Goal: Communication & Community: Participate in discussion

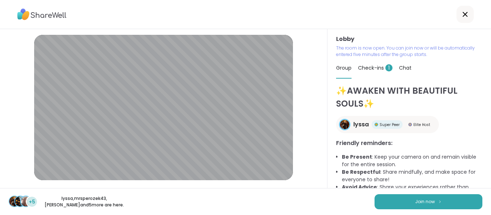
click at [368, 197] on div "+5 lyssa , mrsperozek43 , [PERSON_NAME] and 5 more are here. Join now" at bounding box center [245, 201] width 491 height 27
click at [386, 199] on button "Join now" at bounding box center [429, 202] width 108 height 15
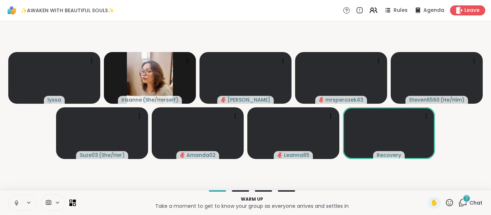
click at [18, 209] on button at bounding box center [16, 203] width 14 height 15
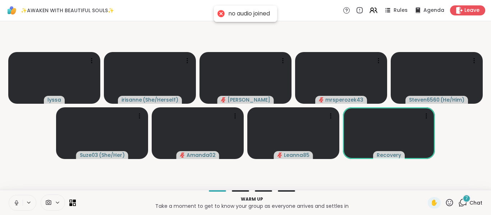
click at [18, 209] on button at bounding box center [16, 203] width 14 height 15
click at [21, 204] on button at bounding box center [16, 203] width 14 height 15
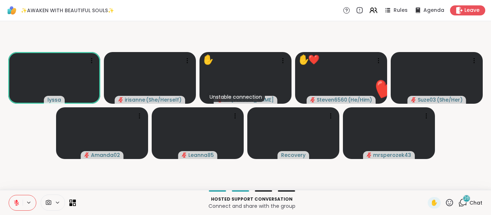
click at [459, 202] on icon at bounding box center [462, 202] width 9 height 9
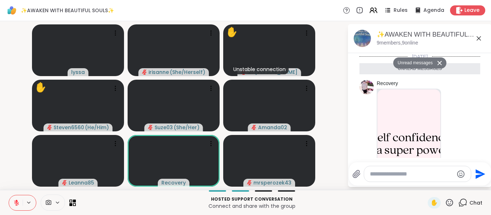
scroll to position [2738, 0]
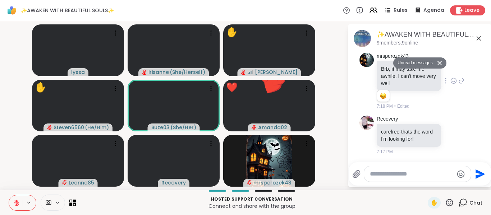
click at [458, 85] on icon at bounding box center [461, 81] width 6 height 9
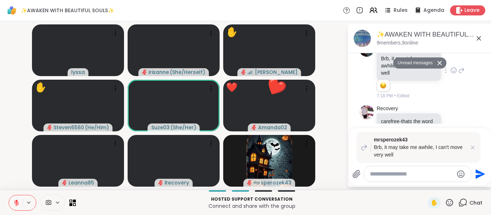
scroll to position [2703, 0]
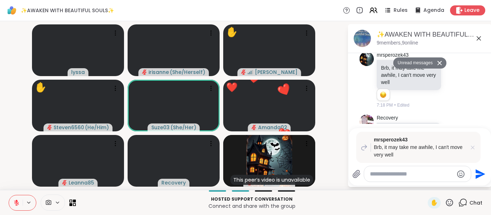
click at [471, 147] on icon at bounding box center [472, 147] width 7 height 7
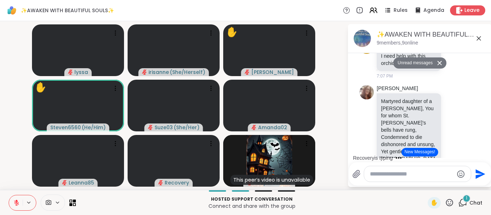
scroll to position [1, 0]
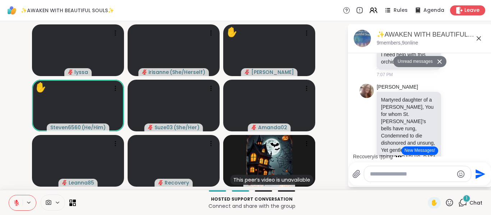
click at [485, 150] on html "✨AWAKEN WITH BEAUTIFUL SOULS✨ Rules Agenda Leave [PERSON_NAME] ( She/Herself ) …" at bounding box center [245, 107] width 491 height 215
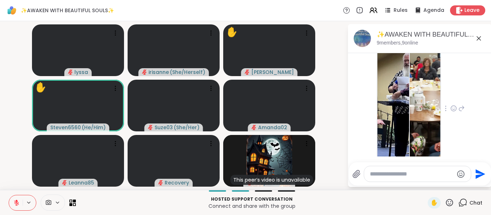
scroll to position [2836, 0]
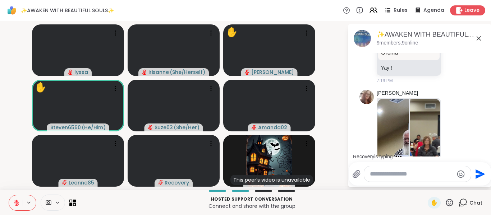
click at [402, 152] on div "Recovery is typing" at bounding box center [421, 157] width 141 height 12
click at [399, 151] on div "Recovery is typing" at bounding box center [421, 157] width 141 height 12
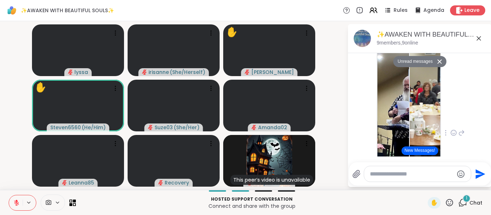
click at [395, 127] on img at bounding box center [394, 130] width 32 height 171
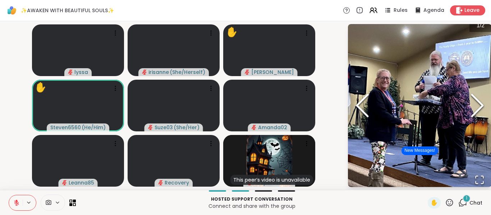
click at [473, 102] on icon "Next Slide" at bounding box center [478, 105] width 22 height 43
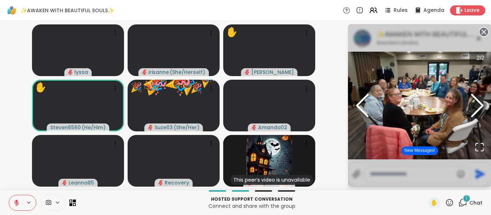
click at [481, 37] on icon at bounding box center [484, 32] width 10 height 10
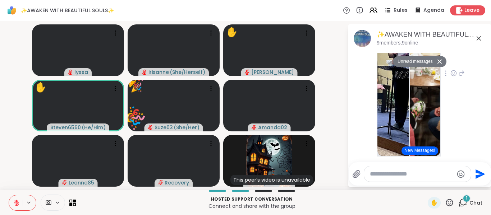
scroll to position [2950, 0]
click at [443, 77] on div at bounding box center [446, 73] width 6 height 9
click at [451, 77] on icon at bounding box center [454, 72] width 6 height 7
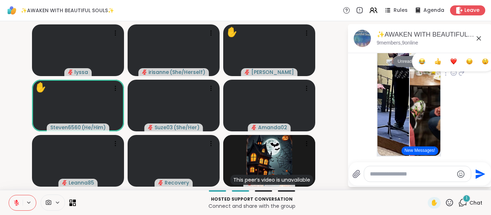
click at [451, 65] on div "Select Reaction: Heart" at bounding box center [454, 61] width 6 height 6
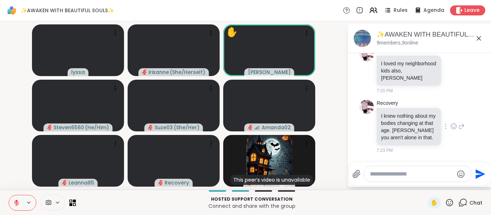
scroll to position [3124, 0]
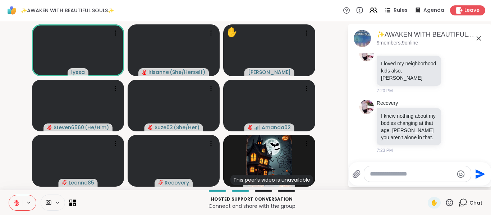
click at [477, 39] on icon at bounding box center [479, 38] width 9 height 9
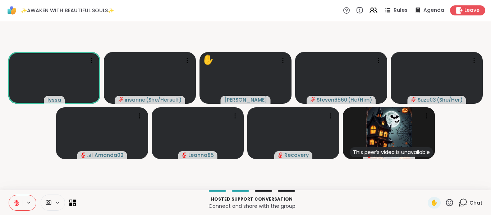
click at [7, 150] on video-player-container "[PERSON_NAME] ( She/Herself ) ✋ [PERSON_NAME] Steven6560 ( He/Him ) Suze03 ( Sh…" at bounding box center [245, 105] width 483 height 163
click at [12, 201] on button at bounding box center [16, 203] width 14 height 15
click at [10, 203] on button at bounding box center [16, 203] width 14 height 15
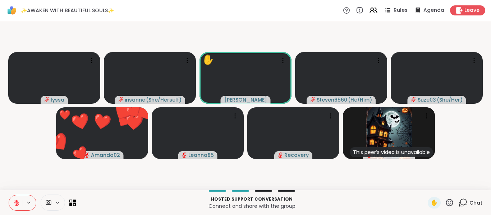
drag, startPoint x: 442, startPoint y: 209, endPoint x: 445, endPoint y: 205, distance: 4.9
click at [445, 205] on div "✋" at bounding box center [441, 203] width 26 height 12
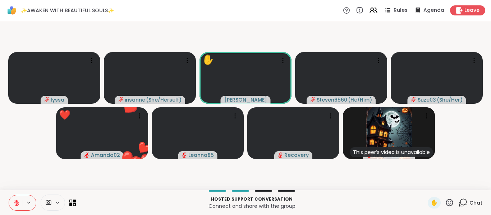
click at [446, 205] on icon at bounding box center [449, 202] width 7 height 7
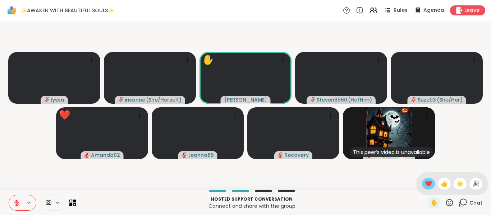
click at [425, 187] on span "❤️" at bounding box center [428, 184] width 7 height 9
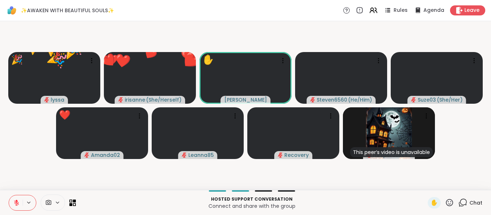
click at [458, 206] on icon at bounding box center [462, 202] width 9 height 9
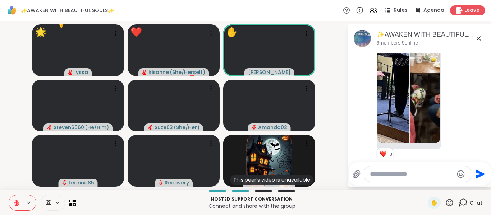
scroll to position [2927, 0]
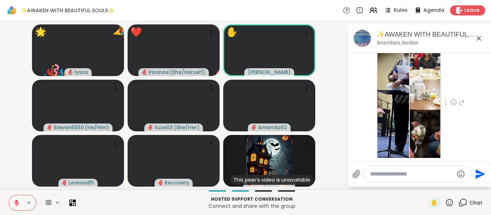
click at [425, 119] on img at bounding box center [426, 94] width 32 height 171
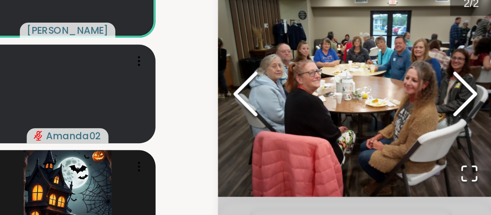
scroll to position [0, 0]
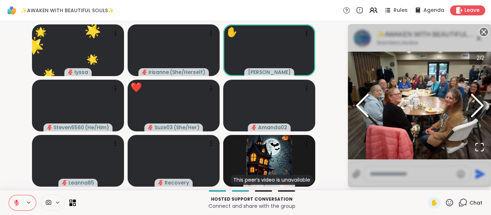
click at [483, 29] on circle at bounding box center [484, 32] width 9 height 9
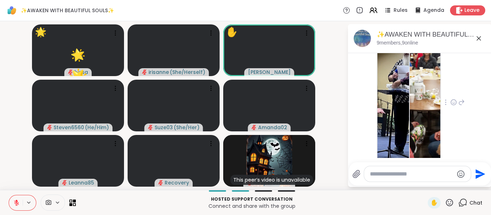
click at [400, 172] on textarea "Type your message" at bounding box center [412, 174] width 84 height 7
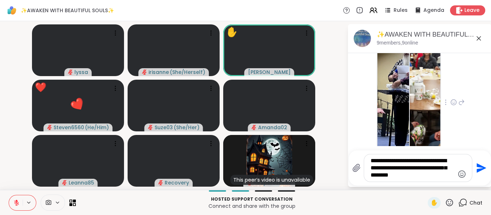
type textarea "**********"
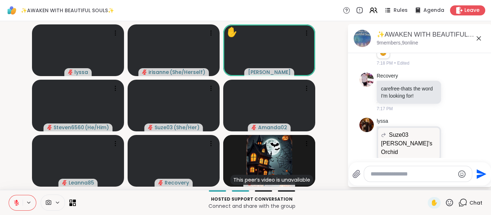
scroll to position [2738, 0]
click at [476, 38] on icon at bounding box center [479, 38] width 9 height 9
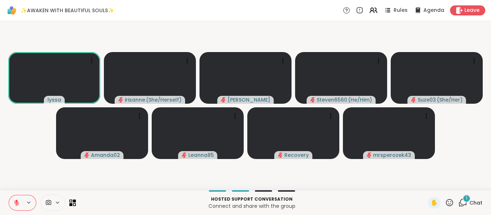
click at [463, 198] on div "1" at bounding box center [467, 199] width 8 height 8
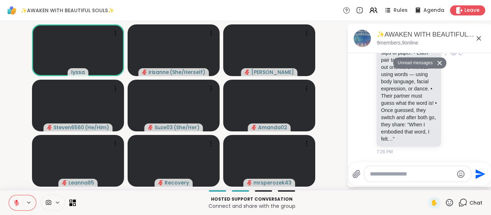
scroll to position [3421, 0]
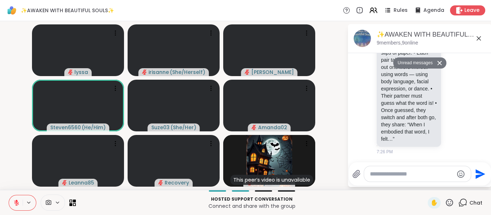
click at [480, 35] on icon at bounding box center [479, 38] width 9 height 9
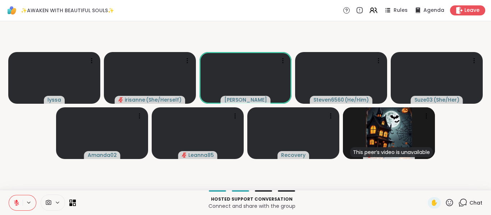
click at [460, 208] on div "Chat" at bounding box center [470, 203] width 24 height 12
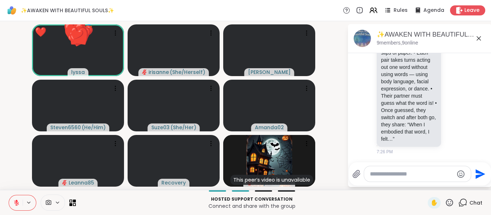
scroll to position [3404, 0]
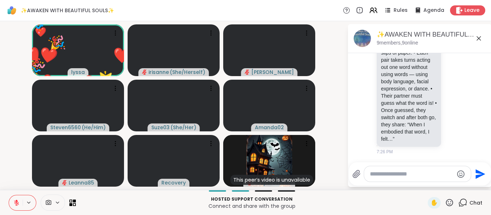
click at [476, 40] on icon at bounding box center [479, 38] width 9 height 9
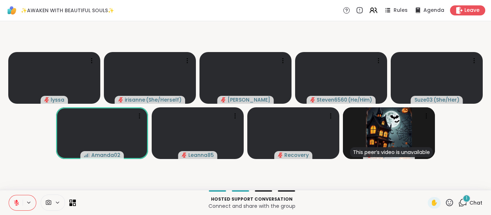
click at [3, 168] on div "[PERSON_NAME] ( She/Herself ) [PERSON_NAME] Steven6560 ( He/Him ) Suze03 ( She/…" at bounding box center [245, 105] width 491 height 169
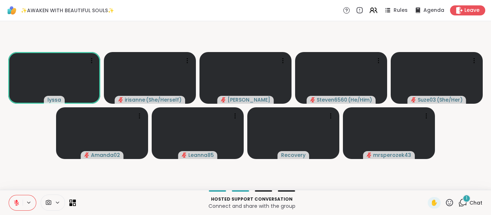
click at [21, 207] on button at bounding box center [16, 203] width 14 height 15
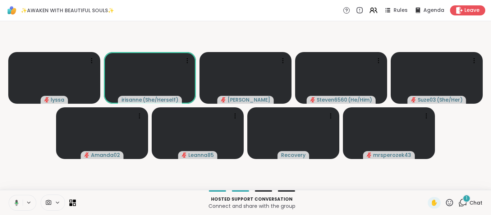
click at [21, 207] on button at bounding box center [15, 203] width 15 height 15
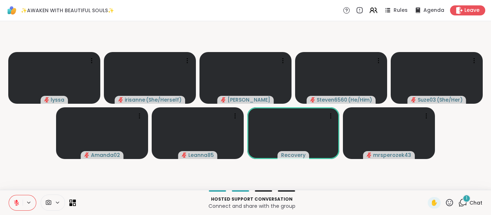
click at [21, 207] on button at bounding box center [16, 203] width 14 height 15
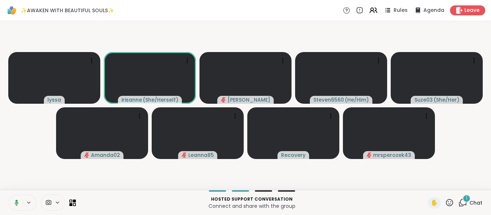
click at [27, 165] on video-player-container "[PERSON_NAME] ( She/Herself ) [PERSON_NAME] Steven6560 ( He/Him ) Suze03 ( She/…" at bounding box center [245, 105] width 483 height 163
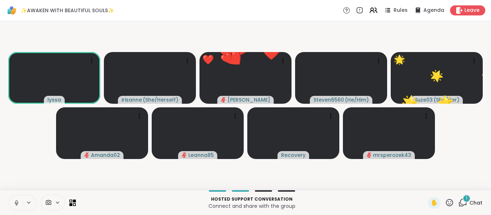
click at [22, 196] on button at bounding box center [16, 203] width 14 height 15
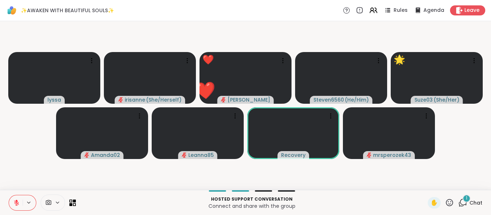
click at [22, 196] on button at bounding box center [16, 203] width 14 height 15
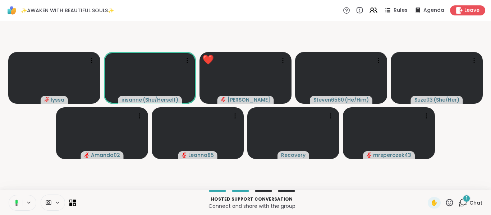
click at [22, 196] on button at bounding box center [15, 203] width 15 height 15
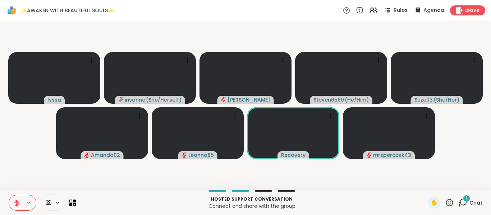
click at [22, 196] on button at bounding box center [16, 203] width 14 height 15
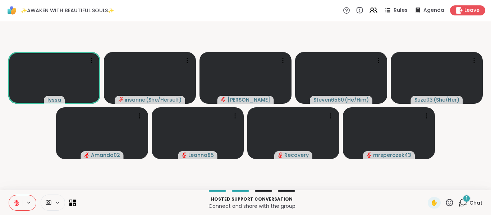
click at [17, 202] on icon at bounding box center [16, 201] width 2 height 3
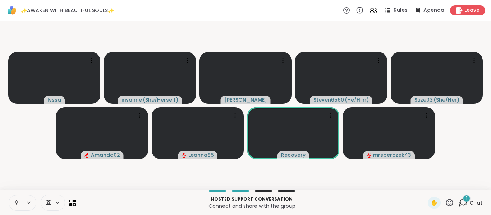
click at [17, 202] on icon at bounding box center [16, 202] width 2 height 3
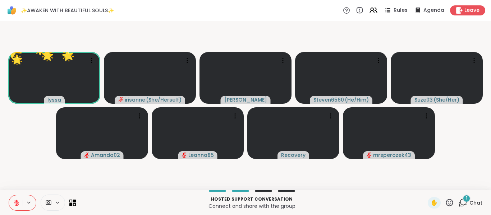
click at [17, 202] on icon at bounding box center [16, 201] width 2 height 3
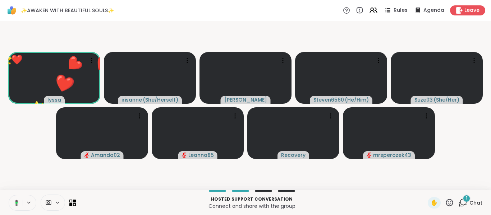
click at [17, 202] on icon at bounding box center [16, 203] width 2 height 2
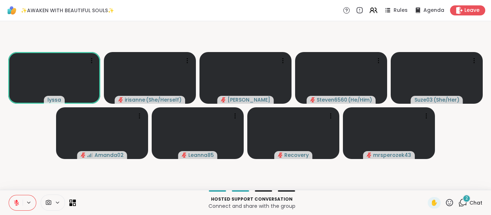
click at [460, 199] on icon at bounding box center [463, 202] width 7 height 6
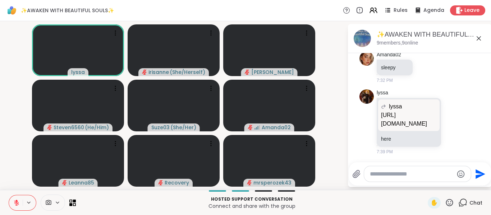
click at [408, 122] on p "[URL][DOMAIN_NAME]" at bounding box center [409, 119] width 56 height 17
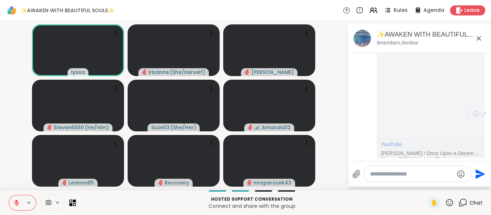
scroll to position [2475, 0]
click at [405, 170] on div at bounding box center [417, 173] width 107 height 15
click at [396, 173] on textarea "Type your message" at bounding box center [412, 174] width 84 height 7
paste textarea "**********"
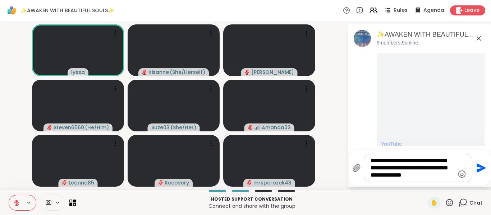
type textarea "**********"
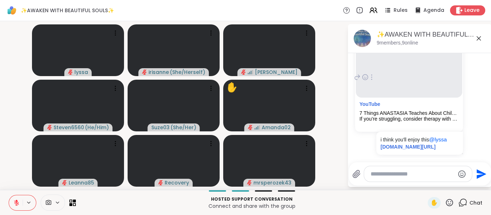
scroll to position [3677, 0]
click at [480, 41] on icon at bounding box center [479, 38] width 9 height 9
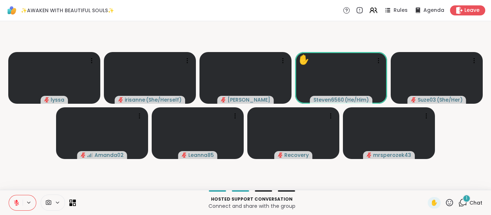
click at [458, 204] on icon at bounding box center [462, 202] width 9 height 9
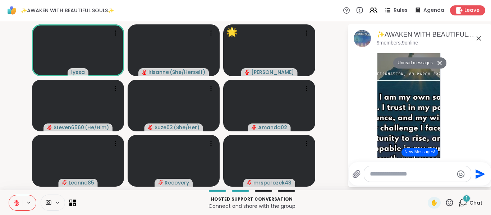
scroll to position [4403, 0]
click at [398, 137] on img at bounding box center [409, 104] width 63 height 171
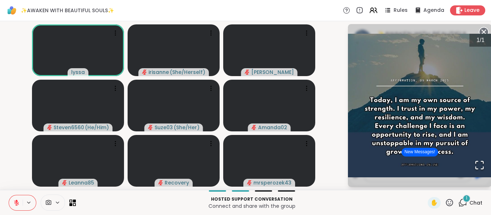
click at [480, 28] on icon at bounding box center [484, 32] width 10 height 10
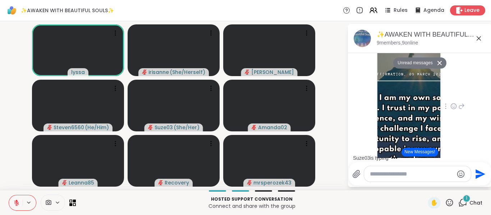
click at [458, 199] on icon at bounding box center [462, 202] width 9 height 9
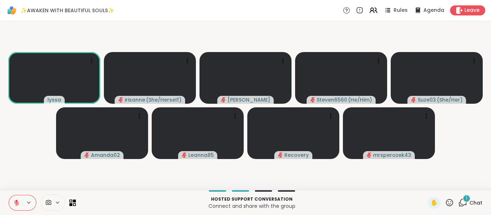
click at [458, 199] on icon at bounding box center [462, 202] width 9 height 9
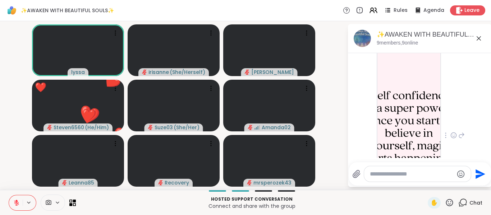
scroll to position [24, 0]
click at [424, 115] on img at bounding box center [409, 133] width 63 height 171
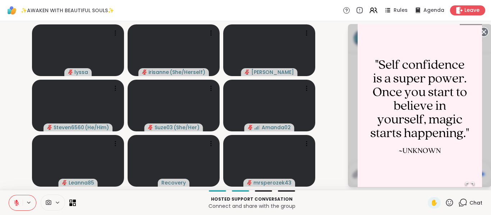
click at [481, 33] on img "Go to Slide 1" at bounding box center [420, 105] width 124 height 187
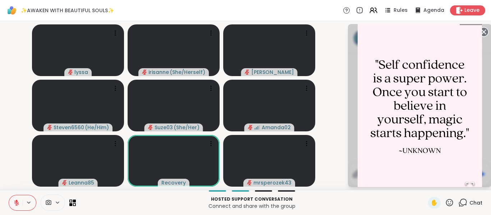
click at [483, 31] on icon at bounding box center [484, 32] width 10 height 10
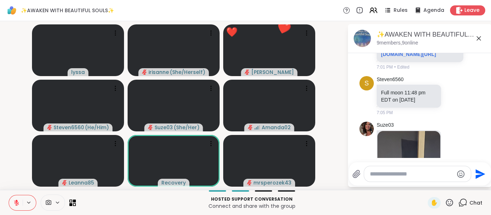
scroll to position [799, 0]
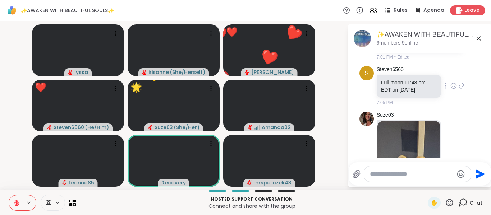
click at [443, 90] on div at bounding box center [454, 86] width 22 height 9
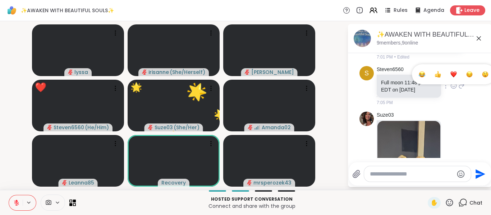
click at [447, 82] on button "Select Reaction: Heart" at bounding box center [454, 74] width 14 height 14
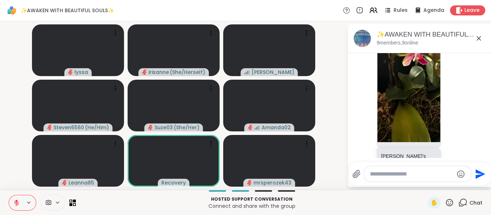
scroll to position [959, 0]
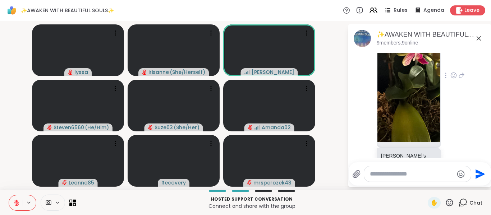
click at [451, 79] on icon at bounding box center [454, 75] width 6 height 7
click at [451, 67] on div "Select Reaction: Heart" at bounding box center [454, 64] width 6 height 6
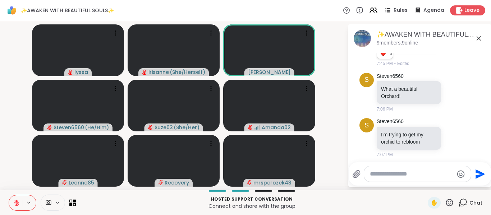
scroll to position [1065, 0]
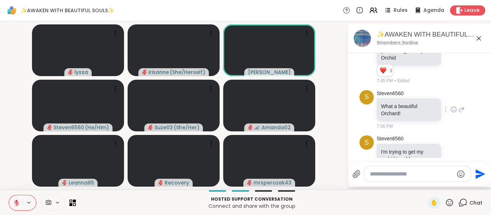
click at [451, 107] on icon at bounding box center [453, 109] width 5 height 5
click at [432, 102] on button "Select Reaction: Thumbs up" at bounding box center [438, 98] width 14 height 14
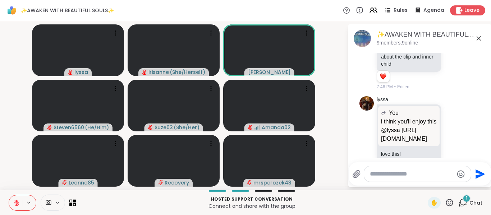
scroll to position [4670, 0]
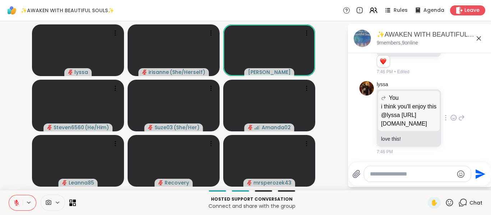
click at [423, 123] on p "i think you'll enjoy this @lyssa https://www.youtube.com/watch?v=T3XF2MS-bjA&t=…" at bounding box center [409, 115] width 56 height 26
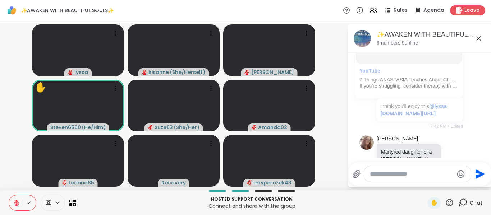
click at [398, 178] on div at bounding box center [417, 173] width 107 height 15
click at [405, 175] on textarea "Type your message" at bounding box center [412, 174] width 84 height 7
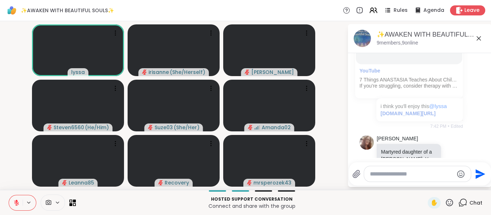
click at [477, 34] on icon at bounding box center [479, 38] width 9 height 9
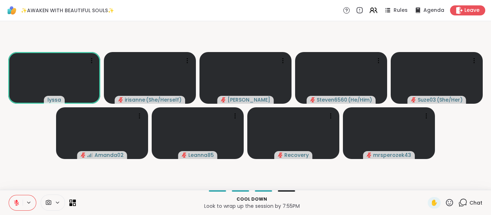
click at [461, 202] on icon at bounding box center [462, 202] width 9 height 9
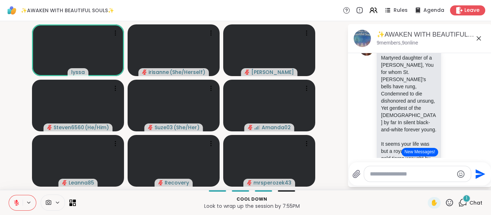
scroll to position [3818, 0]
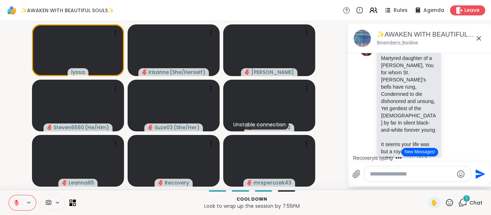
click at [411, 154] on button "New Messages!" at bounding box center [420, 152] width 36 height 9
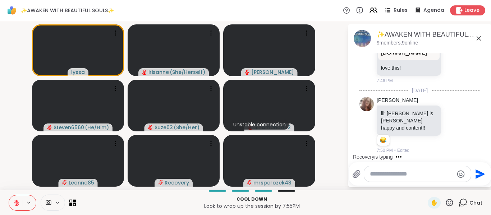
scroll to position [4789, 0]
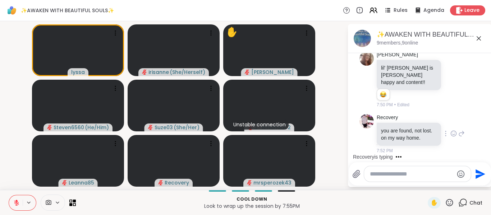
click at [449, 129] on div at bounding box center [454, 133] width 22 height 9
click at [443, 129] on div at bounding box center [454, 133] width 22 height 9
click at [453, 134] on icon at bounding box center [454, 134] width 2 height 1
click at [451, 119] on div "Select Reaction: Heart" at bounding box center [454, 122] width 6 height 6
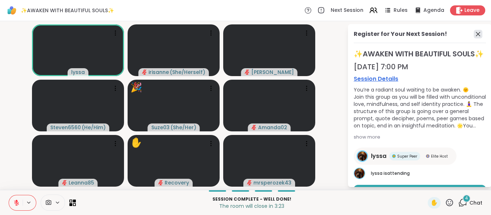
click at [475, 33] on icon at bounding box center [478, 34] width 9 height 9
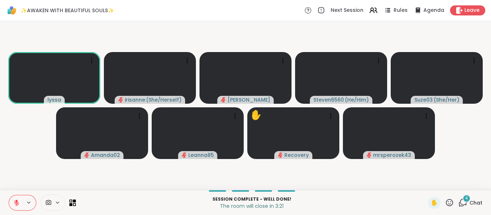
click at [463, 202] on div "4" at bounding box center [467, 199] width 8 height 8
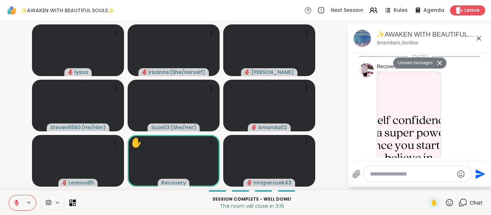
scroll to position [5124, 0]
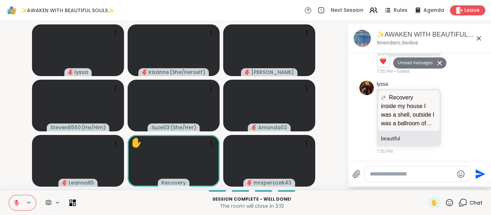
click at [412, 171] on textarea "Type your message" at bounding box center [412, 174] width 84 height 7
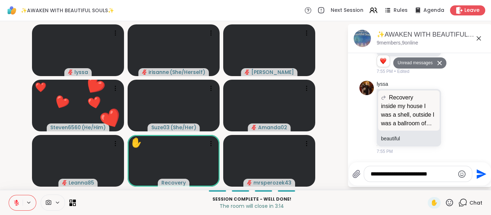
type textarea "**********"
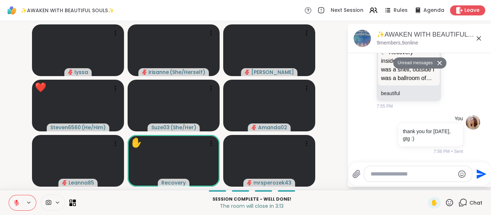
scroll to position [5152, 0]
click at [470, 7] on span "Leave" at bounding box center [473, 11] width 16 height 8
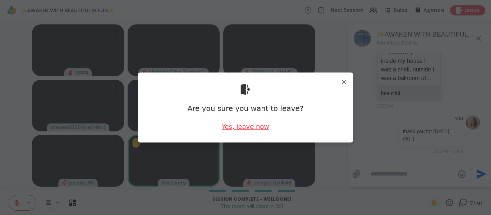
click at [235, 126] on div "Yes, leave now" at bounding box center [245, 126] width 47 height 9
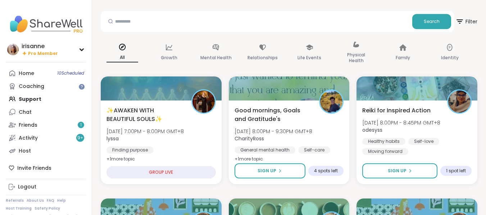
scroll to position [26, 0]
click at [164, 109] on span "✨AWAKEN WITH BEAUTIFUL SOULS✨" at bounding box center [144, 114] width 77 height 17
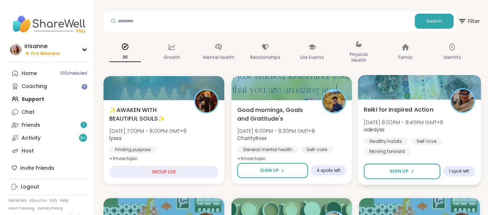
scroll to position [87, 0]
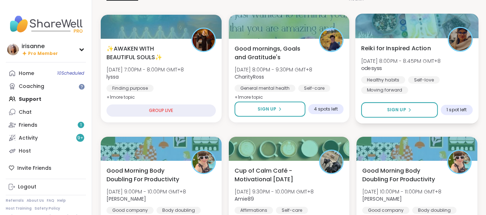
click at [386, 117] on button "Sign Up" at bounding box center [399, 109] width 77 height 15
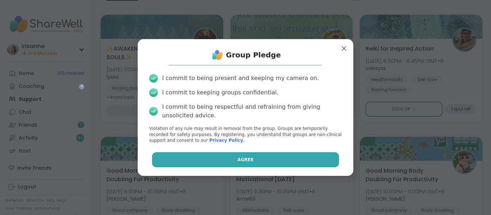
click at [218, 157] on button "Agree" at bounding box center [245, 159] width 187 height 15
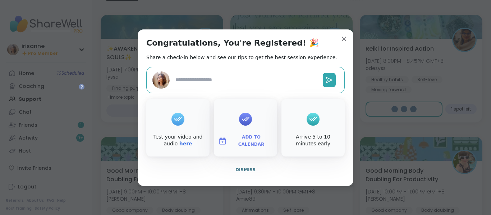
type textarea "*"
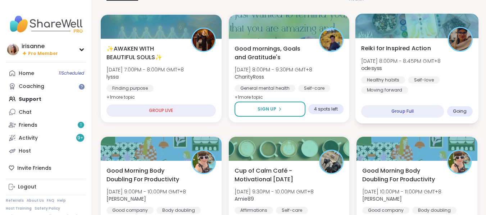
click at [422, 68] on span "odesyss" at bounding box center [400, 68] width 79 height 7
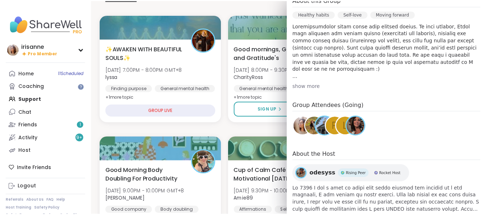
scroll to position [208, 0]
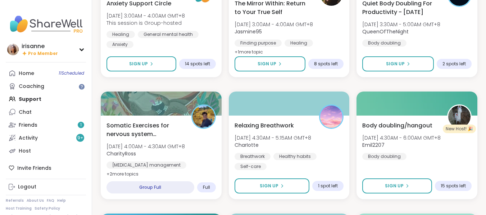
scroll to position [989, 0]
